Goal: Information Seeking & Learning: Understand process/instructions

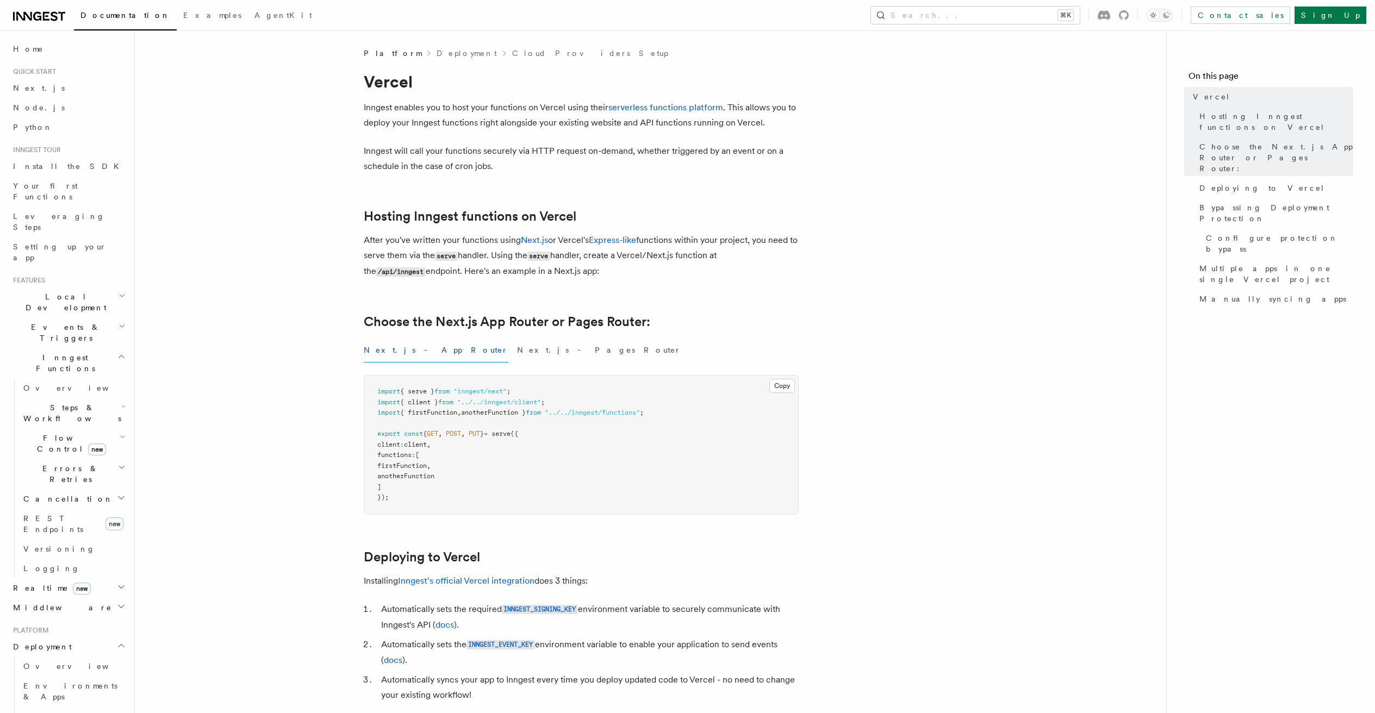
click at [453, 111] on p "Inngest enables you to host your functions on Vercel using their serverless fun…" at bounding box center [581, 115] width 435 height 30
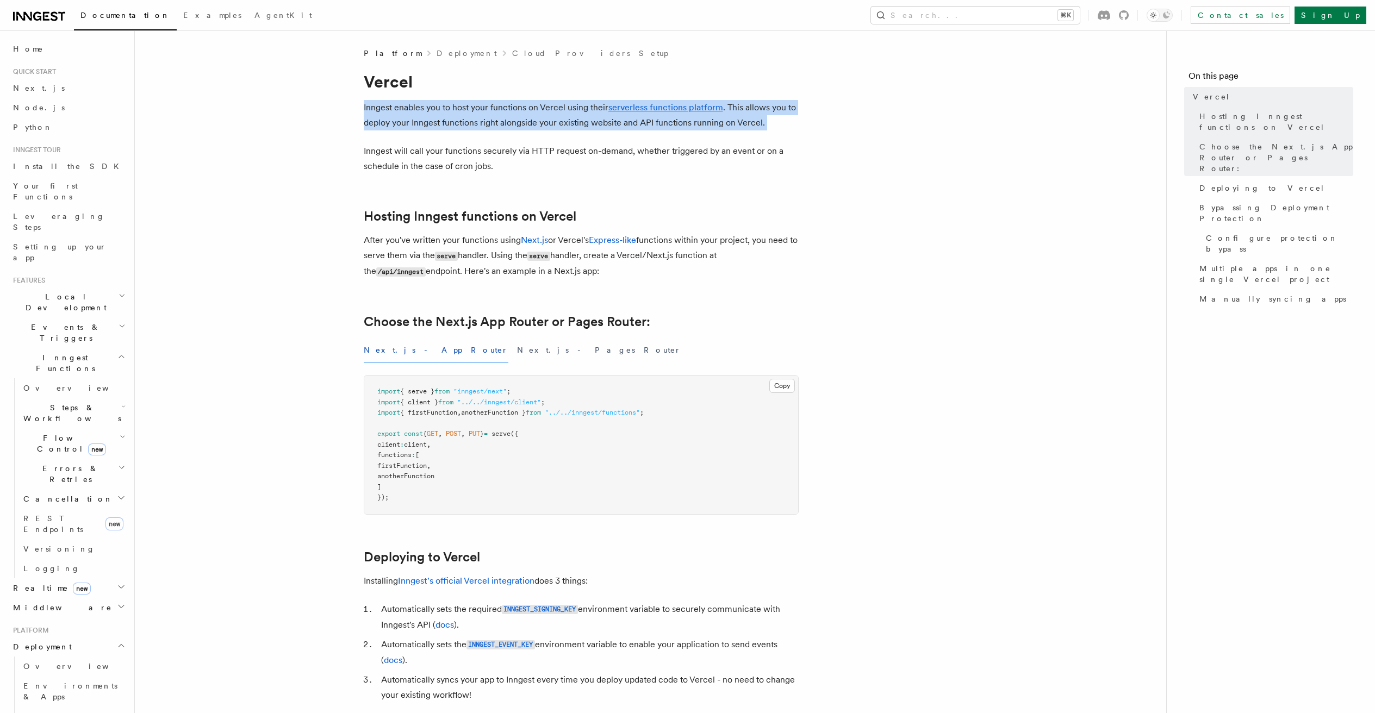
click at [453, 111] on p "Inngest enables you to host your functions on Vercel using their serverless fun…" at bounding box center [581, 115] width 435 height 30
click at [455, 109] on p "Inngest enables you to host your functions on Vercel using their serverless fun…" at bounding box center [581, 115] width 435 height 30
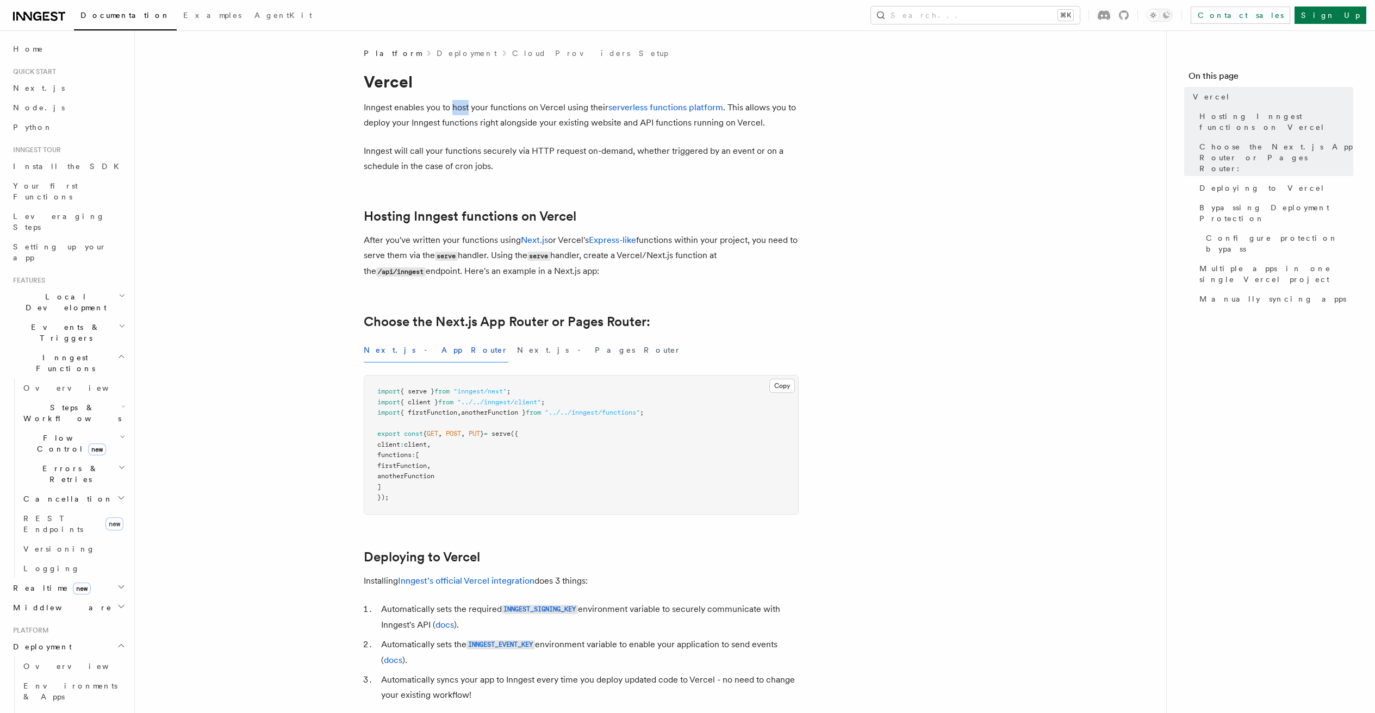
click at [455, 109] on p "Inngest enables you to host your functions on Vercel using their serverless fun…" at bounding box center [581, 115] width 435 height 30
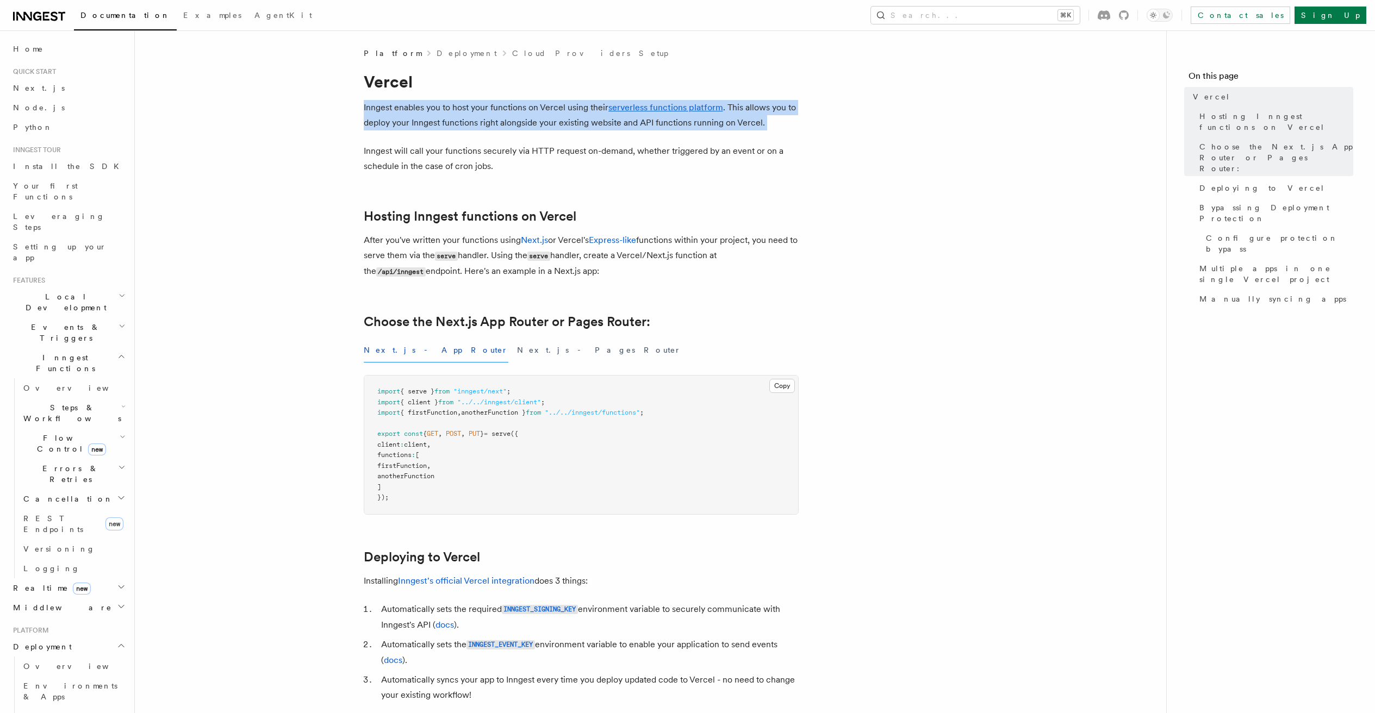
click at [455, 109] on p "Inngest enables you to host your functions on Vercel using their serverless fun…" at bounding box center [581, 115] width 435 height 30
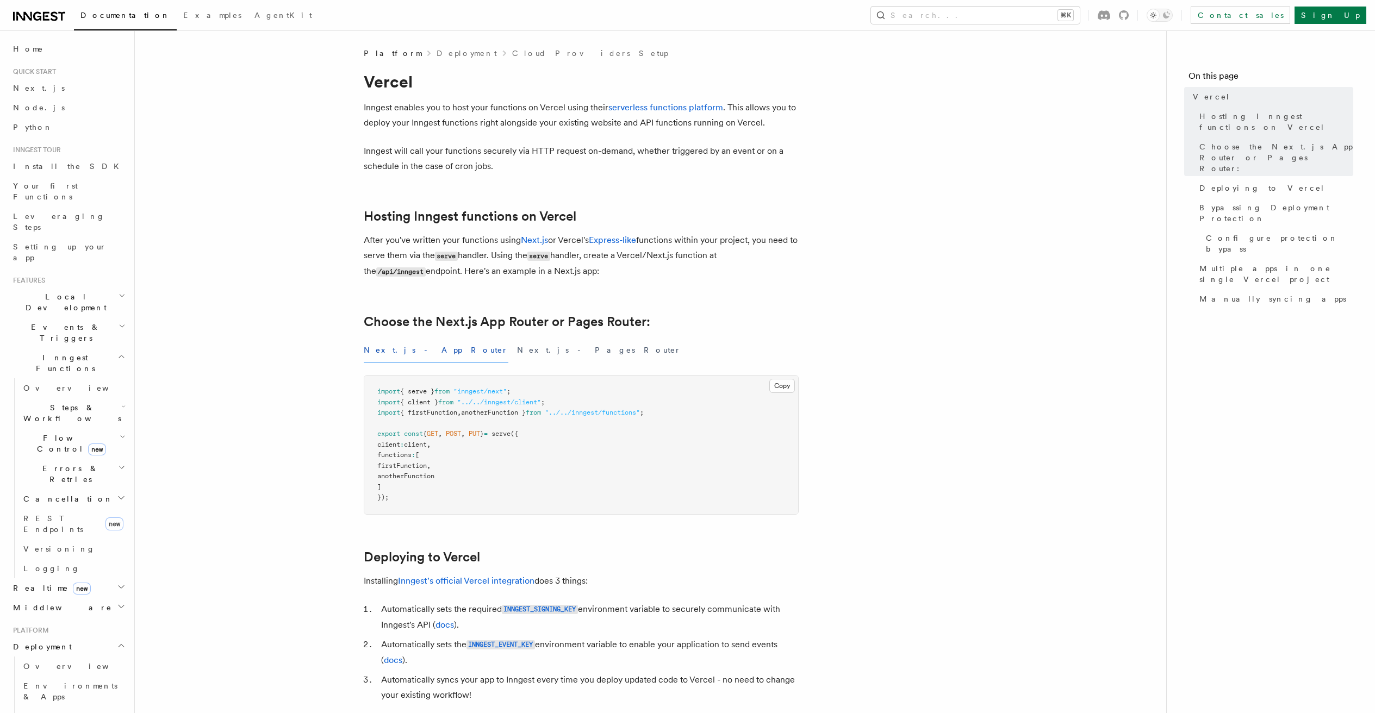
click at [391, 124] on p "Inngest enables you to host your functions on Vercel using their serverless fun…" at bounding box center [581, 115] width 435 height 30
drag, startPoint x: 391, startPoint y: 124, endPoint x: 776, endPoint y: 129, distance: 385.5
click at [772, 129] on p "Inngest enables you to host your functions on Vercel using their serverless fun…" at bounding box center [581, 115] width 435 height 30
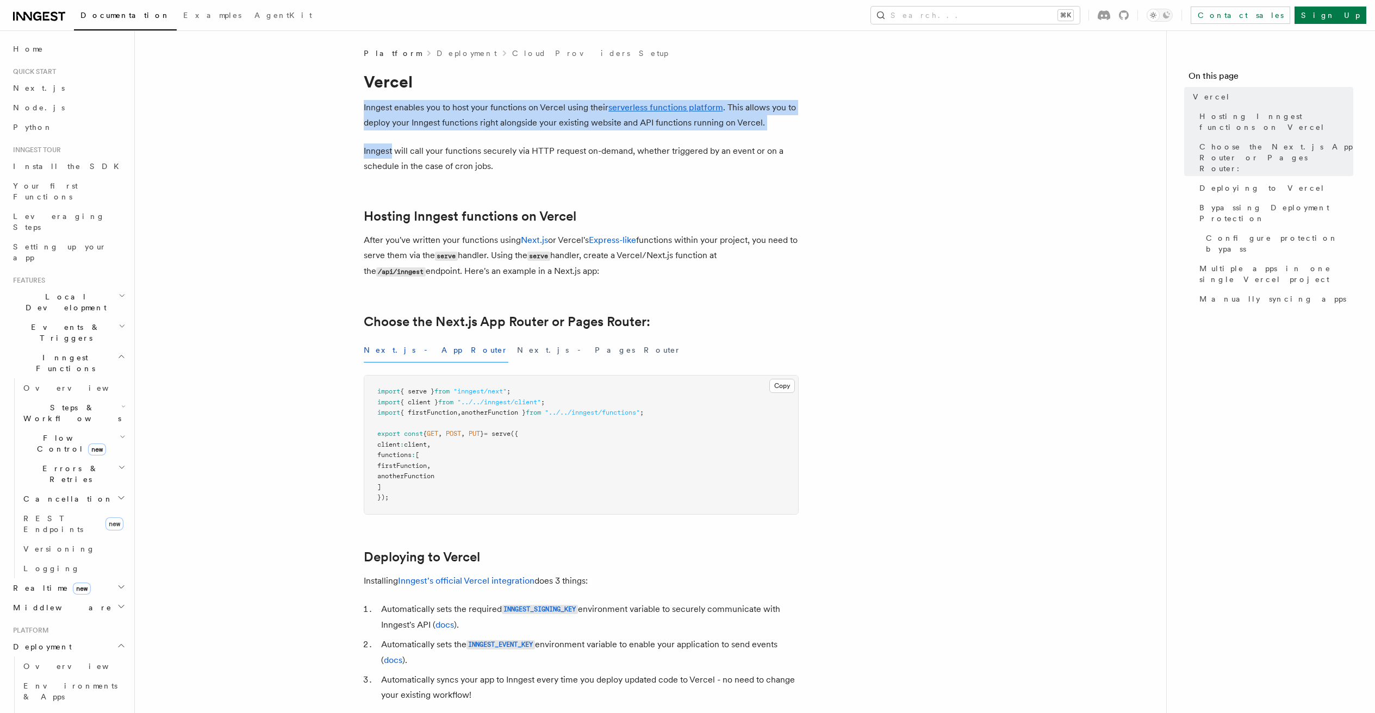
drag, startPoint x: 743, startPoint y: 129, endPoint x: 326, endPoint y: 102, distance: 417.4
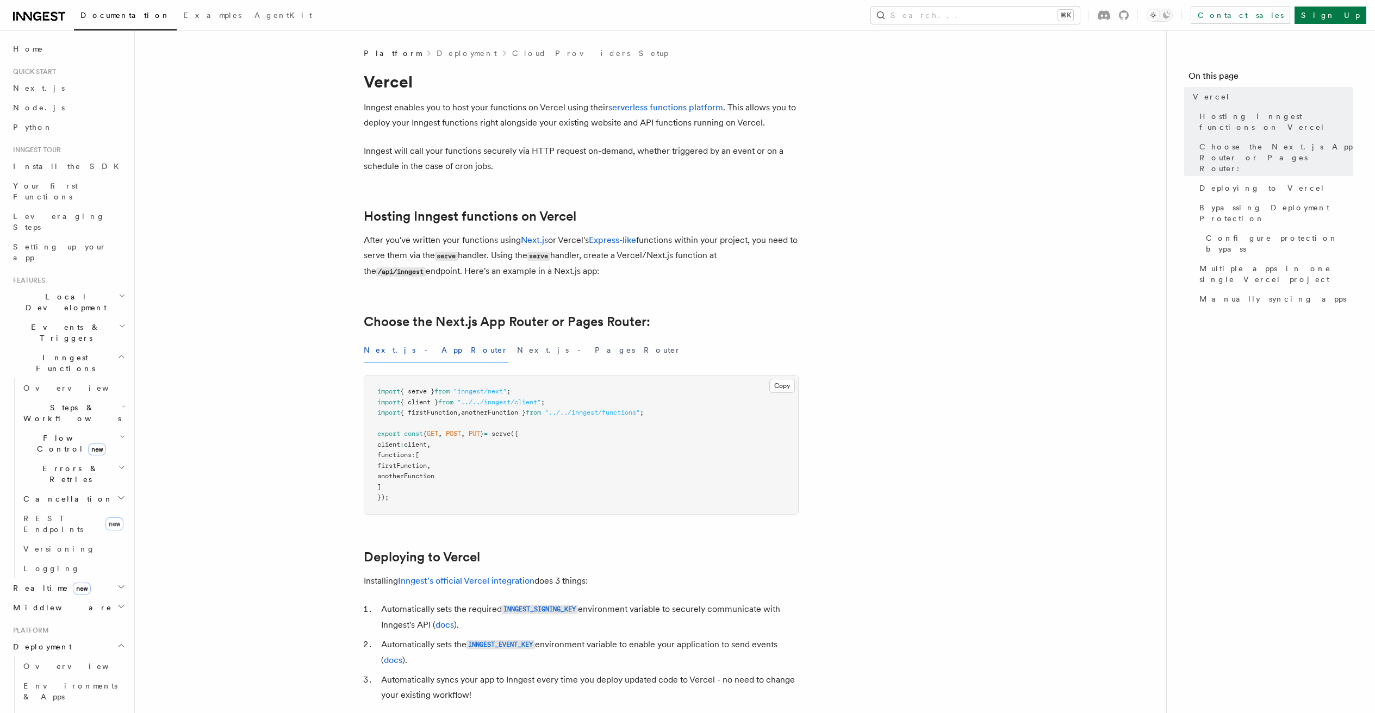
click at [450, 160] on p "Inngest will call your functions securely via HTTP request on-demand, whether t…" at bounding box center [581, 159] width 435 height 30
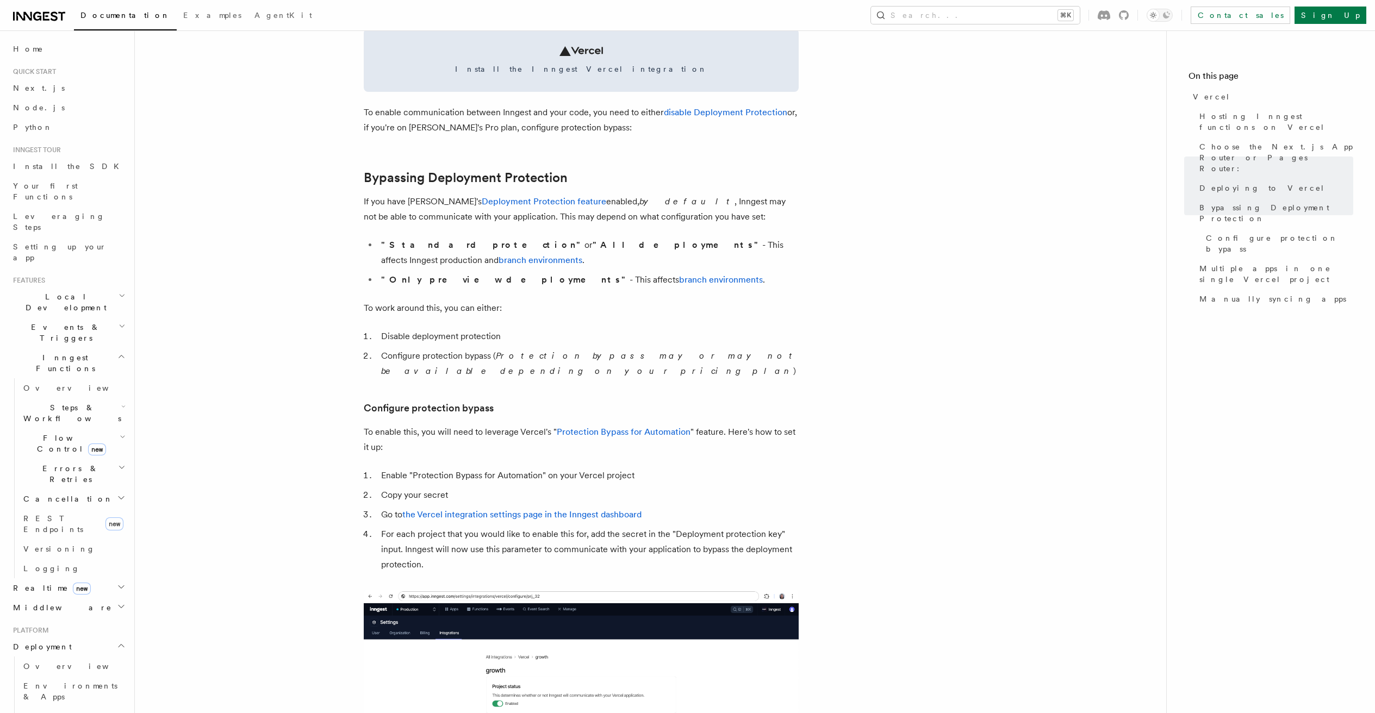
scroll to position [892, 0]
